Goal: Task Accomplishment & Management: Use online tool/utility

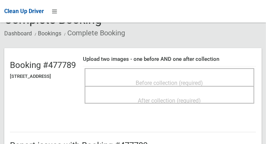
scroll to position [41, 0]
click at [208, 76] on div "Before collection (required)" at bounding box center [169, 82] width 154 height 13
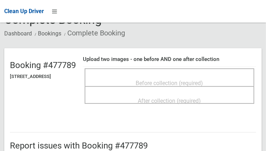
click at [203, 85] on span "Before collection (required)" at bounding box center [169, 83] width 67 height 7
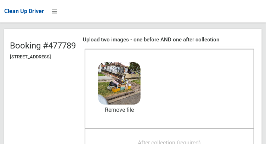
scroll to position [60, 0]
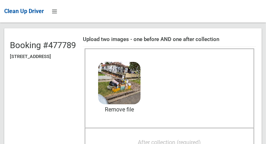
click at [201, 141] on span "After collection (required)" at bounding box center [169, 142] width 63 height 7
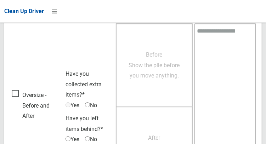
scroll to position [638, 0]
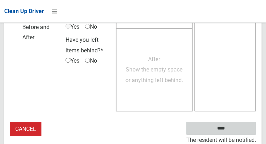
click at [231, 133] on input "****" at bounding box center [221, 128] width 70 height 13
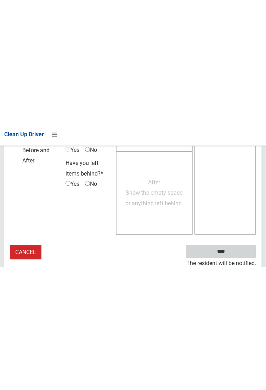
scroll to position [408, 0]
